Goal: Task Accomplishment & Management: Manage account settings

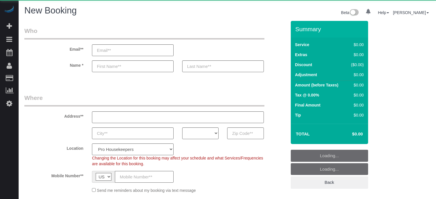
select select "number:9"
select select "object:1158"
select select "4"
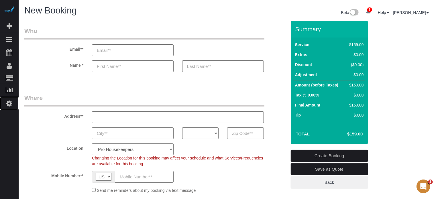
click at [9, 103] on icon at bounding box center [9, 103] width 6 height 7
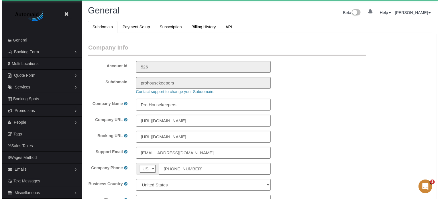
scroll to position [1272, 436]
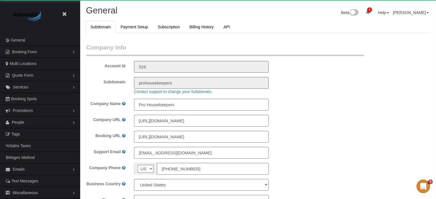
select select "1"
click at [27, 123] on link "People" at bounding box center [40, 121] width 80 height 11
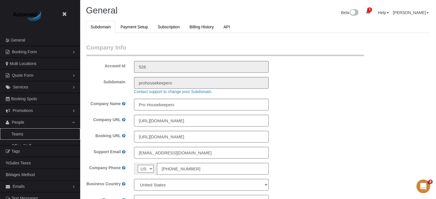
click at [26, 134] on link "Teams" at bounding box center [40, 133] width 80 height 11
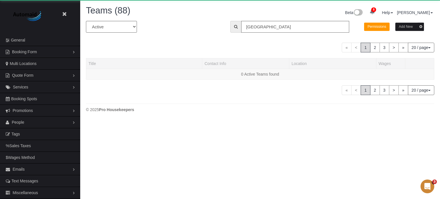
scroll to position [187, 440]
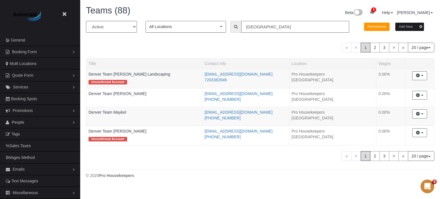
click at [256, 26] on input "denver" at bounding box center [295, 27] width 108 height 12
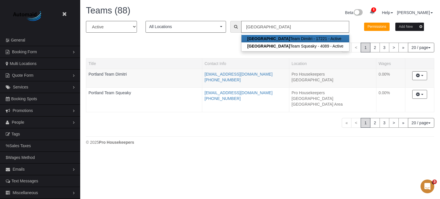
scroll to position [28466, 28180]
click at [172, 55] on div "All Active Archived All Locations All Locations Active Locations Pro Housekeepe…" at bounding box center [260, 74] width 348 height 107
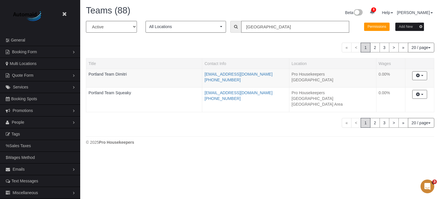
click at [258, 27] on input "portland" at bounding box center [295, 27] width 108 height 12
click at [259, 27] on input "portland" at bounding box center [295, 27] width 108 height 12
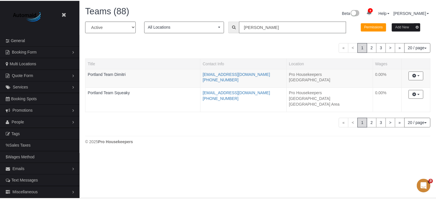
scroll to position [28485, 28180]
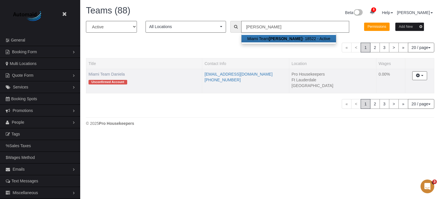
type input "daniela"
click at [117, 74] on link "Miami Team Daniela" at bounding box center [106, 74] width 36 height 5
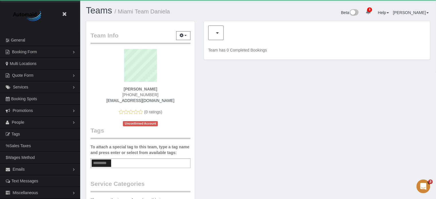
scroll to position [376, 436]
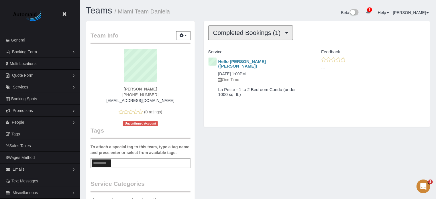
click at [247, 35] on span "Completed Bookings (1)" at bounding box center [248, 32] width 70 height 7
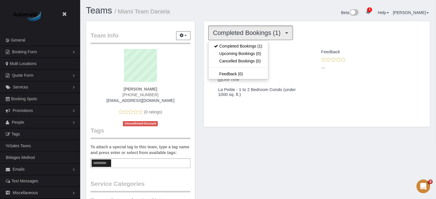
click at [245, 17] on div "Teams / Miami Team Daniela" at bounding box center [170, 12] width 176 height 12
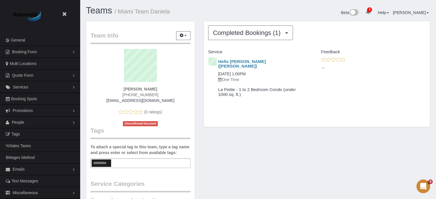
click at [198, 71] on div "Team Info Edit Contact Info Send Message Send Welcome Email Email Preferences V…" at bounding box center [141, 189] width 118 height 337
click at [145, 95] on span "(754) 226-3038" at bounding box center [140, 94] width 36 height 5
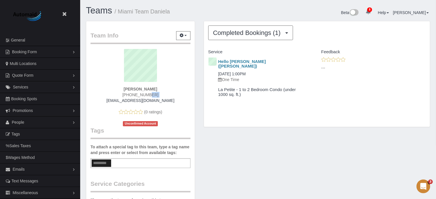
copy div "(754) 226-3038"
click at [428, 97] on div "Hello Alfred (Alfred) 09/07/2025 1:00PM One Time La Petite - 1 to 2 Bedroom Con…" at bounding box center [317, 83] width 226 height 52
click at [232, 60] on link "Hello Alfred (Alfred)" at bounding box center [242, 64] width 48 height 10
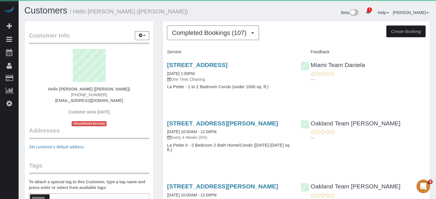
scroll to position [1758, 436]
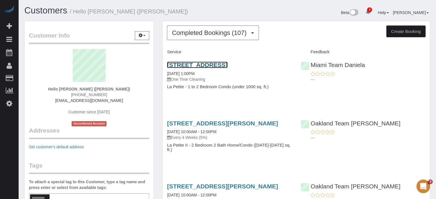
click at [227, 63] on link "4131 Laguna Street, 819, Coral Gables, FL 33146" at bounding box center [197, 65] width 60 height 7
click at [294, 9] on div "Beta 8 Your Notifications You have 0 alerts × You have 23 to charge for 09/09/2…" at bounding box center [330, 13] width 207 height 15
click at [414, 133] on div "Oakland Team Cristina ---" at bounding box center [362, 129] width 133 height 28
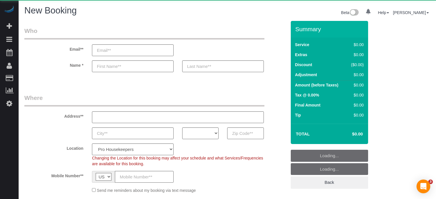
select select "number:9"
select select "object:1158"
select select "4"
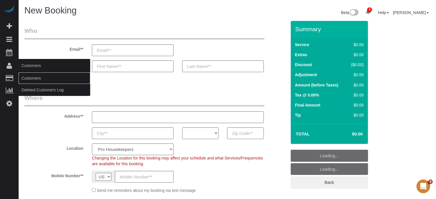
click at [37, 81] on link "Customers" at bounding box center [55, 77] width 72 height 11
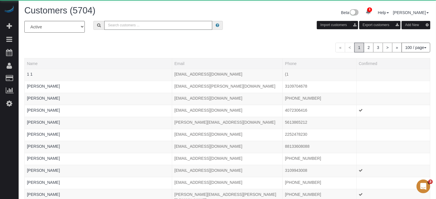
click at [135, 27] on input "text" at bounding box center [158, 25] width 108 height 9
paste input "Suncha Bauer"
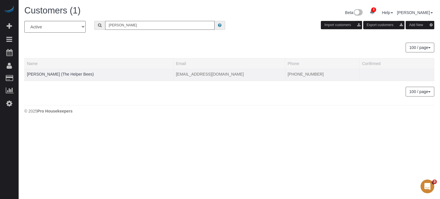
type input "Suncha Bauer"
click at [50, 78] on div at bounding box center [99, 77] width 144 height 1
click at [50, 71] on td "Suncha Bauer (The Helper Bees)" at bounding box center [99, 75] width 149 height 12
click at [52, 73] on link "Suncha Bauer (The Helper Bees)" at bounding box center [60, 74] width 67 height 5
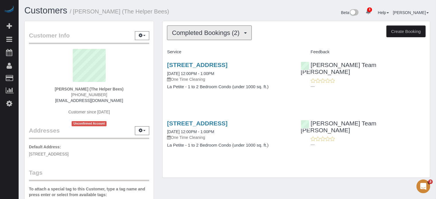
click at [206, 32] on span "Completed Bookings (2)" at bounding box center [207, 32] width 70 height 7
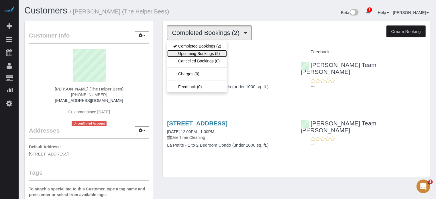
click at [200, 51] on link "Upcoming Bookings (2)" at bounding box center [197, 53] width 60 height 7
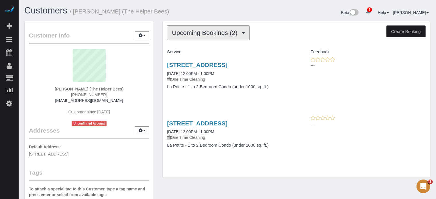
click at [192, 34] on span "Upcoming Bookings (2)" at bounding box center [206, 32] width 68 height 7
click at [192, 33] on span "Upcoming Bookings (2)" at bounding box center [206, 32] width 68 height 7
click at [195, 41] on div "Upcoming Bookings (2) Completed Bookings (2) Upcoming Bookings (2) Cancelled Bo…" at bounding box center [296, 99] width 267 height 157
click at [193, 34] on span "Upcoming Bookings (2)" at bounding box center [206, 32] width 68 height 7
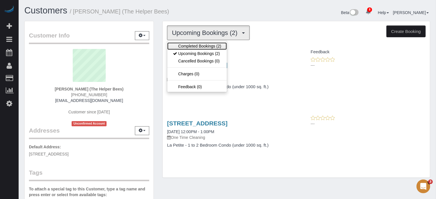
click at [197, 44] on link "Completed Bookings (2)" at bounding box center [197, 45] width 60 height 7
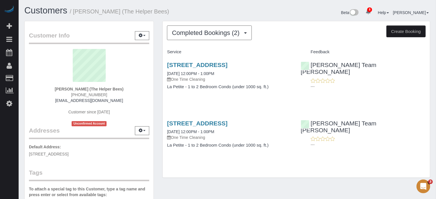
click at [158, 62] on div "Completed Bookings (2) Completed Bookings (2) Upcoming Bookings (2) Cancelled B…" at bounding box center [296, 102] width 276 height 163
click at [264, 16] on div "Beta 8 Your Notifications You have 0 alerts × You have 23 to charge for 09/09/2…" at bounding box center [330, 13] width 207 height 15
click at [411, 105] on div "Service Feedback 7312 S 74th Lane, Laveen, AZ 85339 09/05/2025 12:00PM - 1:00PM…" at bounding box center [296, 103] width 258 height 112
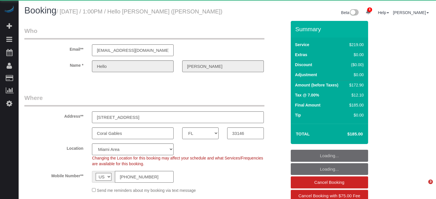
select select "FL"
select select "4"
select select "number:9"
select select "object:920"
